Goal: Navigation & Orientation: Find specific page/section

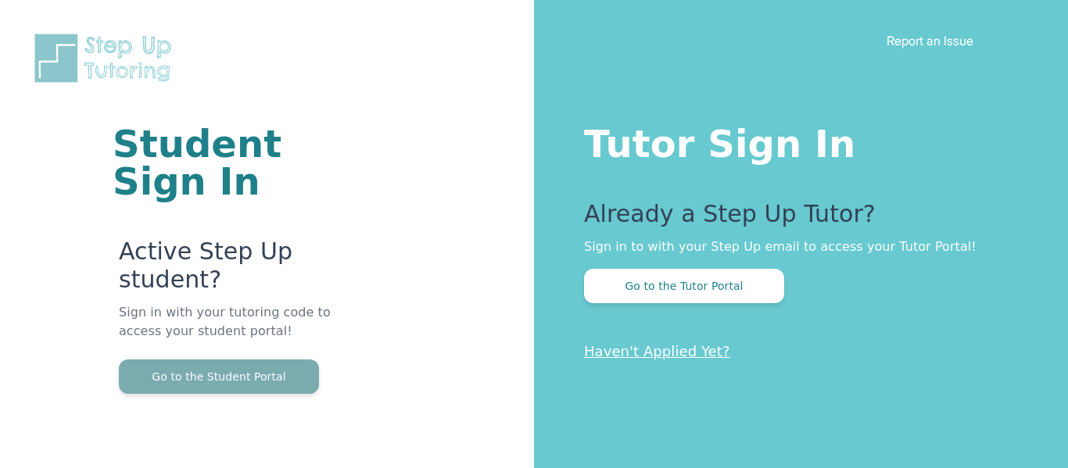
click at [306, 381] on button "Go to the Student Portal" at bounding box center [219, 377] width 200 height 34
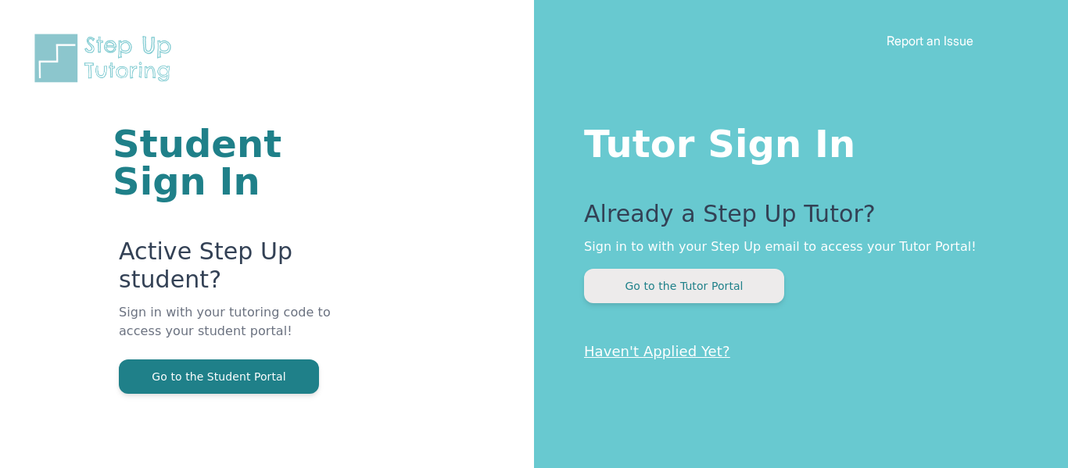
click at [668, 294] on button "Go to the Tutor Portal" at bounding box center [684, 286] width 200 height 34
click at [289, 371] on button "Go to the Student Portal" at bounding box center [219, 377] width 200 height 34
